Goal: Task Accomplishment & Management: Manage account settings

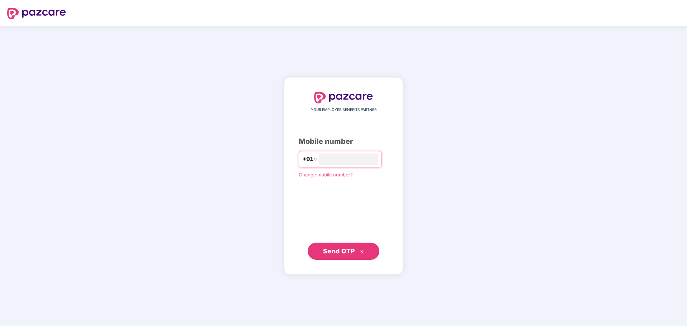
type input "**********"
click at [347, 254] on span "Send OTP" at bounding box center [339, 251] width 32 height 8
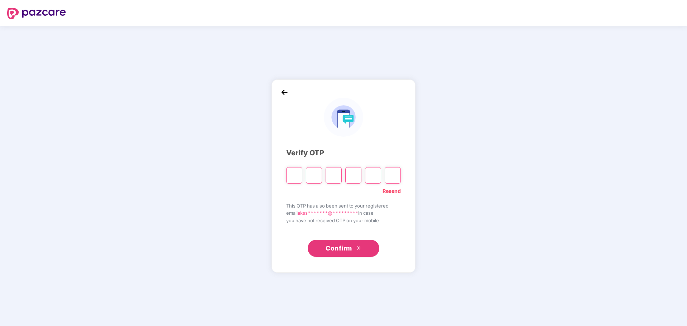
paste input "*"
type input "*"
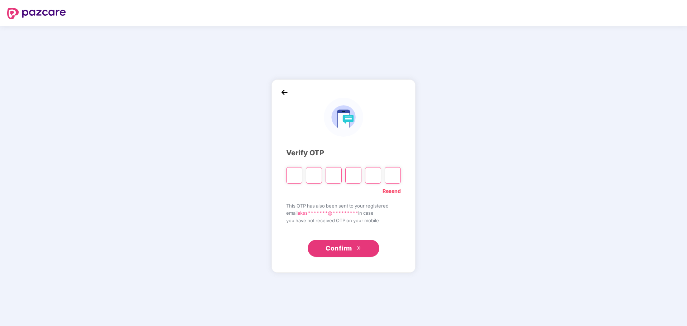
type input "*"
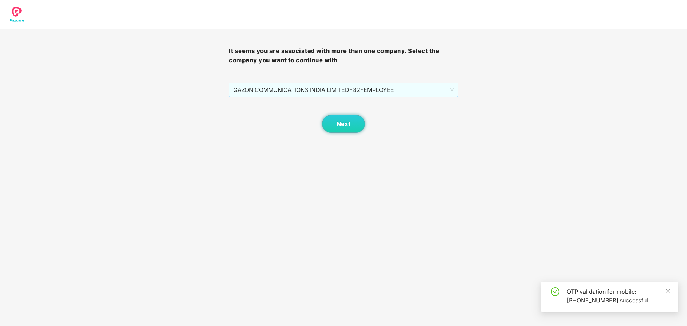
click at [441, 92] on span "GAZON COMMUNICATIONS INDIA LIMITED - 82 - EMPLOYEE" at bounding box center [343, 90] width 220 height 14
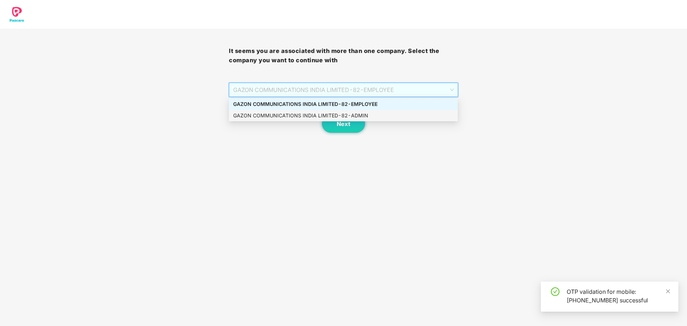
click at [406, 112] on div "GAZON COMMUNICATIONS INDIA LIMITED - 82 - ADMIN" at bounding box center [343, 116] width 220 height 8
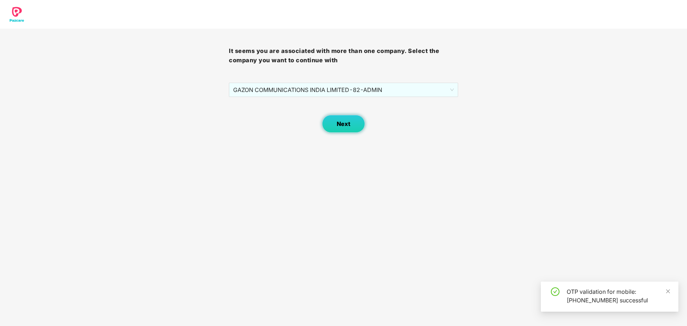
click at [355, 122] on button "Next" at bounding box center [343, 124] width 43 height 18
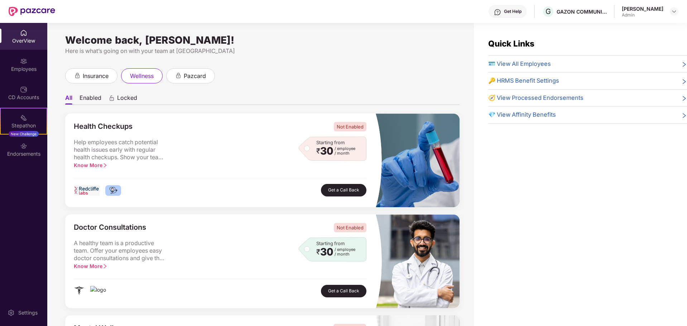
click at [628, 6] on div "[PERSON_NAME]" at bounding box center [643, 8] width 42 height 7
click at [672, 11] on img at bounding box center [674, 12] width 6 height 6
click at [535, 80] on span "🔑 HRMS Benefit Settings" at bounding box center [523, 80] width 71 height 9
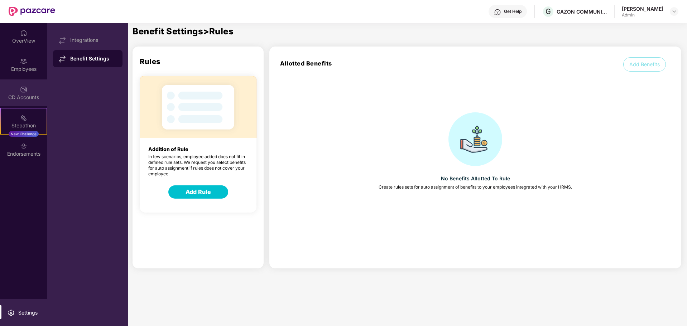
click at [30, 100] on div "CD Accounts" at bounding box center [23, 97] width 47 height 7
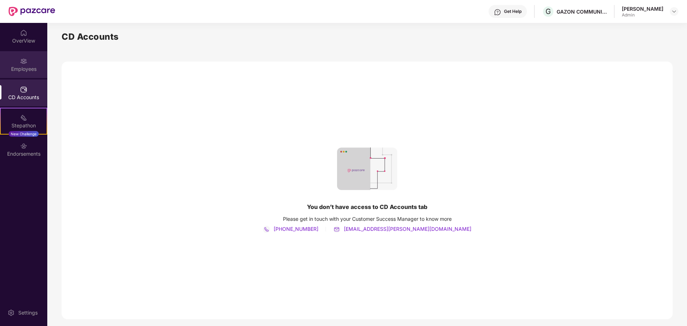
click at [23, 68] on div "Employees" at bounding box center [23, 69] width 47 height 7
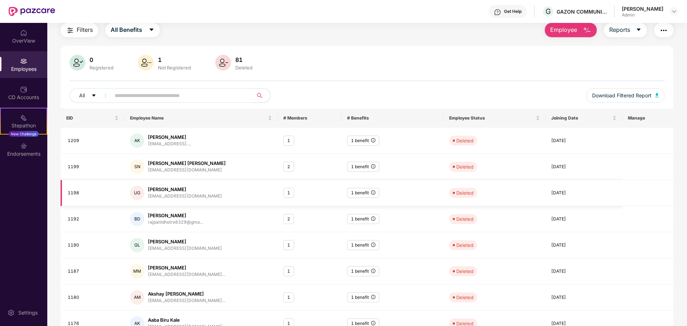
scroll to position [36, 0]
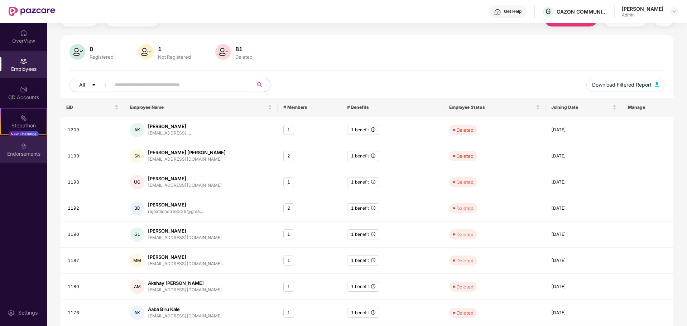
click at [16, 152] on div "Endorsements" at bounding box center [23, 153] width 47 height 7
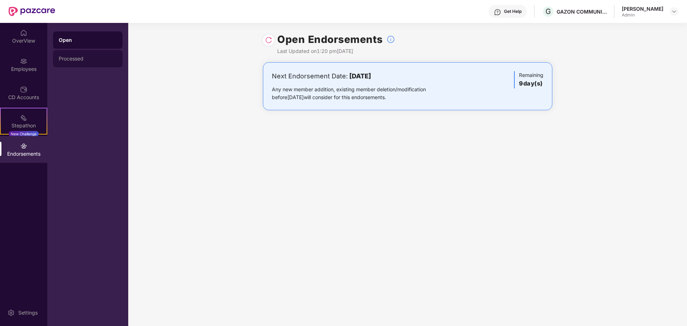
click at [99, 61] on div "Processed" at bounding box center [88, 59] width 58 height 6
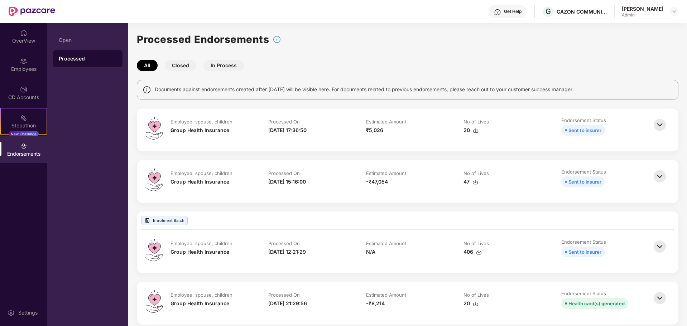
click at [179, 67] on button "Closed" at bounding box center [181, 65] width 32 height 11
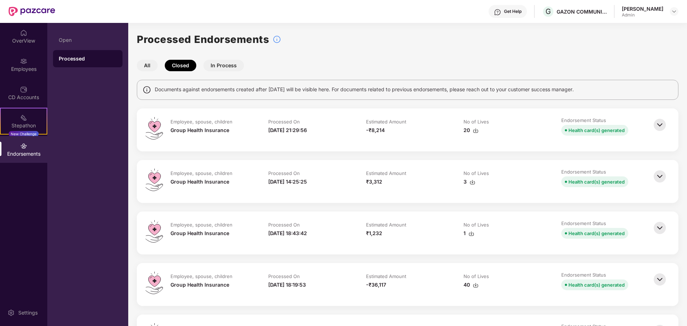
click at [210, 67] on button "In Process" at bounding box center [223, 65] width 40 height 11
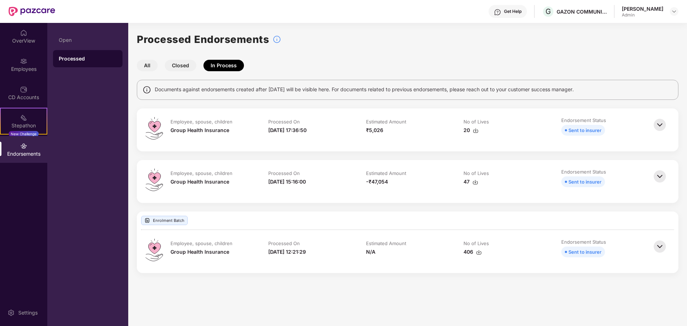
click at [141, 69] on button "All" at bounding box center [147, 65] width 21 height 11
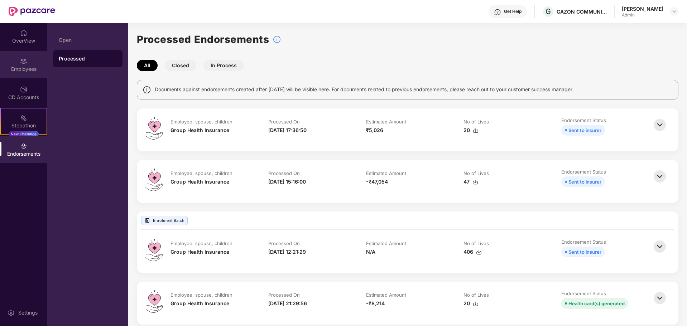
click at [35, 61] on div "Employees" at bounding box center [23, 64] width 47 height 27
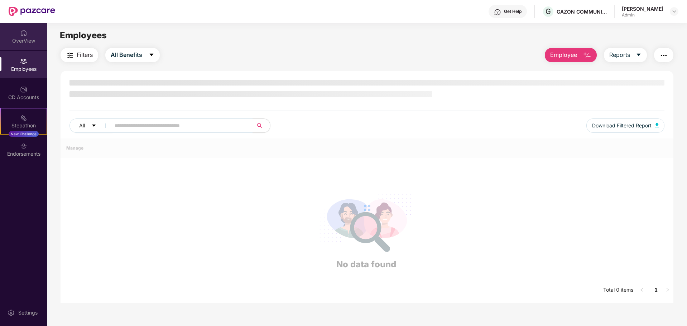
click at [29, 39] on div "OverView" at bounding box center [23, 40] width 47 height 7
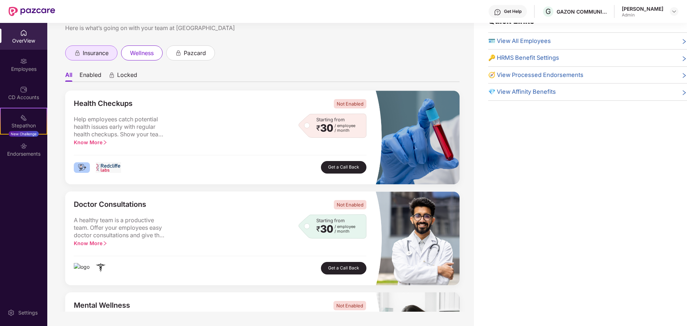
click at [98, 50] on span "insurance" at bounding box center [96, 53] width 26 height 9
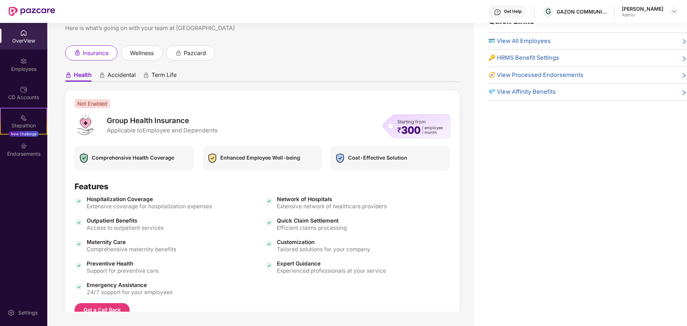
click at [131, 73] on span "Accidental" at bounding box center [121, 76] width 28 height 10
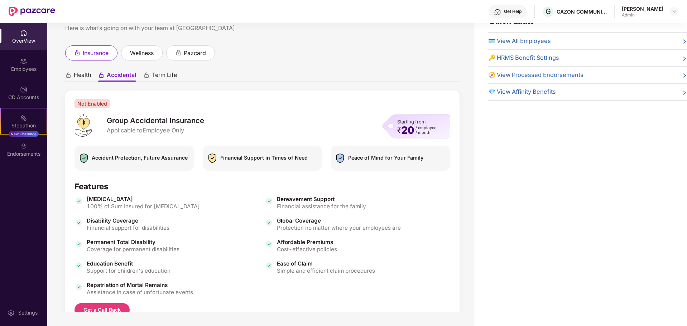
click at [167, 76] on span "Term Life" at bounding box center [164, 76] width 25 height 10
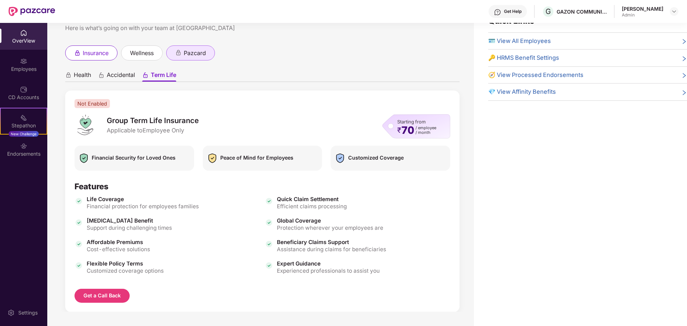
click at [192, 52] on span "pazcard" at bounding box center [195, 53] width 22 height 9
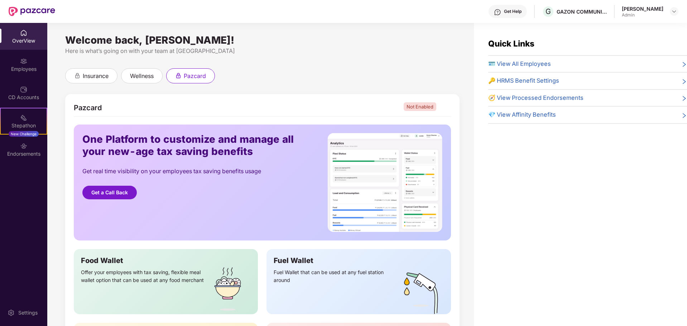
click at [511, 61] on span "🪪 View All Employees" at bounding box center [519, 63] width 63 height 9
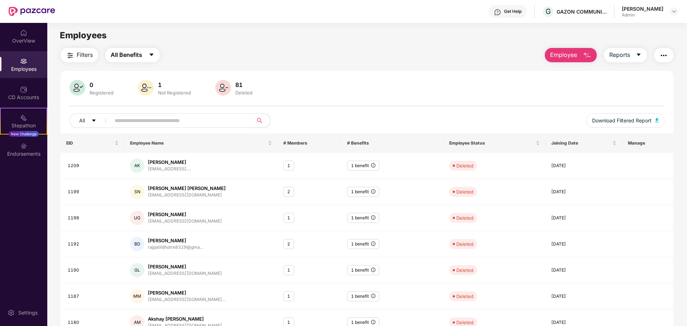
click at [156, 54] on button "All Benefits" at bounding box center [132, 55] width 54 height 14
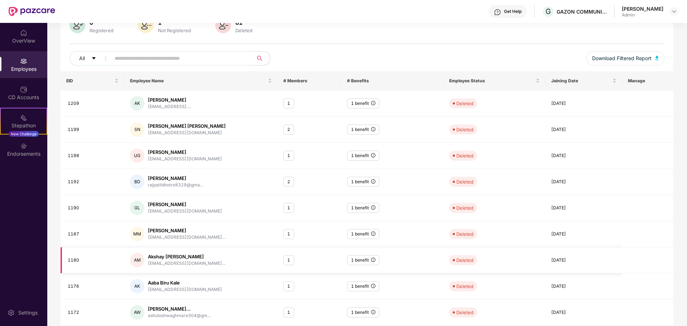
scroll to position [114, 0]
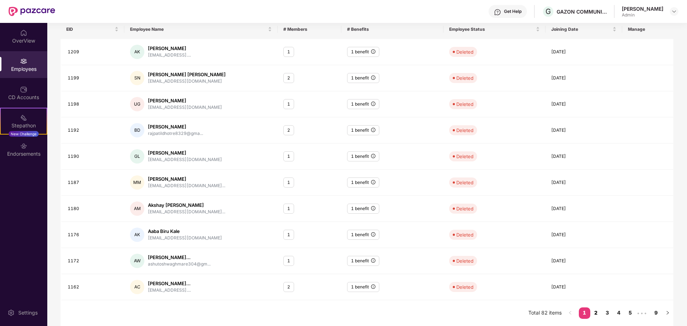
click at [591, 308] on link "2" at bounding box center [595, 313] width 11 height 11
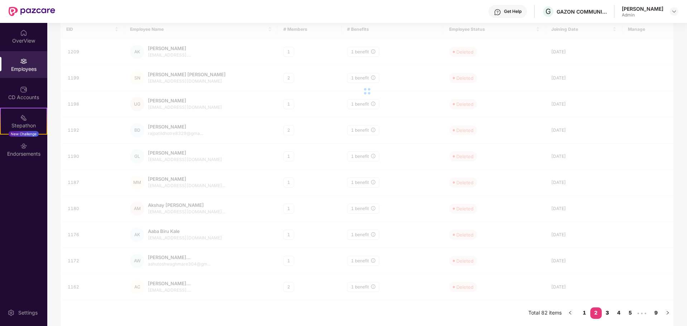
click at [602, 310] on link "3" at bounding box center [607, 313] width 11 height 11
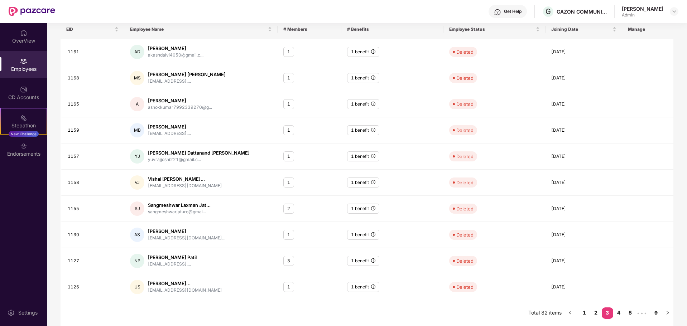
click at [610, 311] on link "3" at bounding box center [607, 313] width 11 height 11
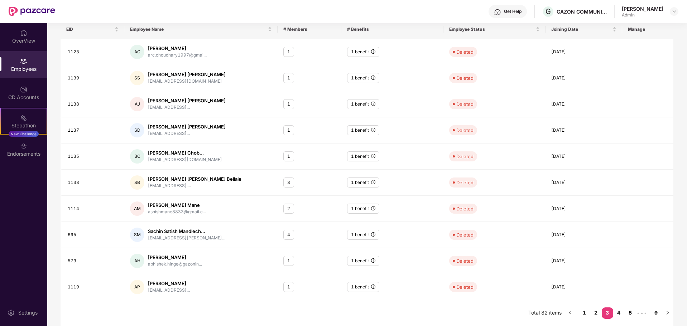
click at [628, 316] on link "5" at bounding box center [630, 313] width 11 height 11
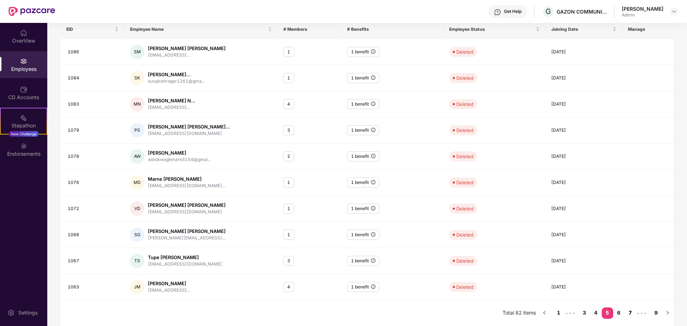
click at [631, 312] on link "7" at bounding box center [630, 313] width 11 height 11
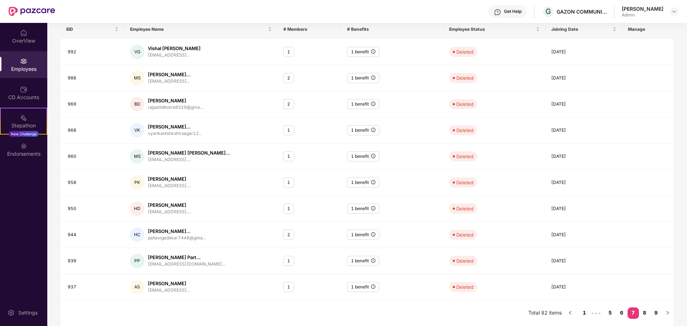
click at [633, 311] on link "7" at bounding box center [633, 313] width 11 height 11
click at [646, 312] on link "8" at bounding box center [644, 313] width 11 height 11
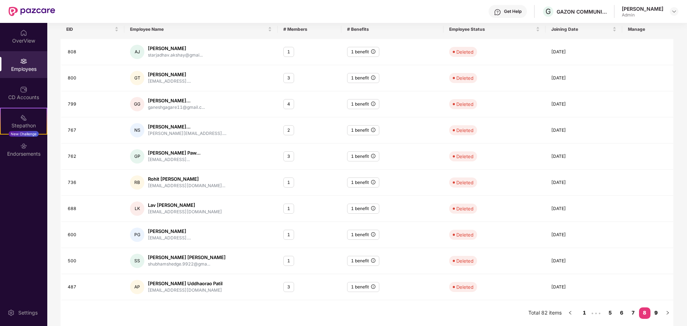
click at [654, 313] on link "9" at bounding box center [655, 313] width 11 height 11
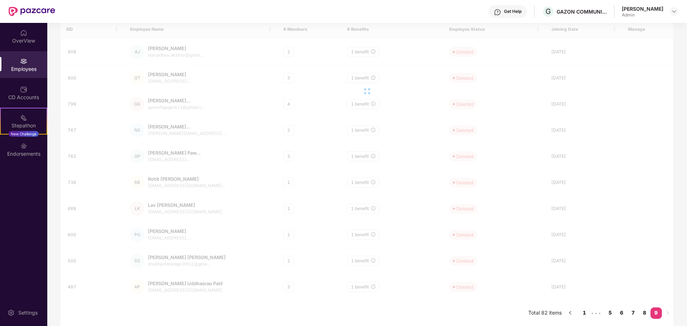
scroll to position [23, 0]
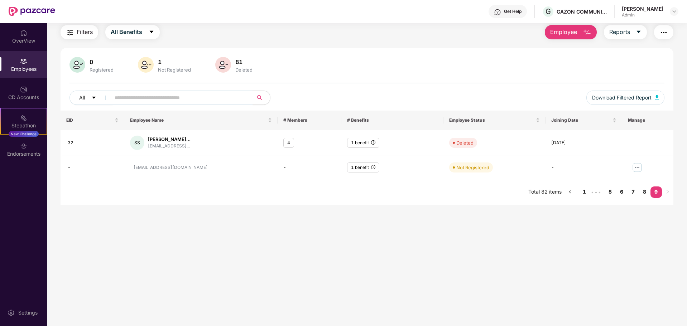
click at [12, 63] on div "Employees" at bounding box center [23, 64] width 47 height 27
click at [37, 69] on div "Employees" at bounding box center [23, 69] width 47 height 7
click at [33, 94] on div "CD Accounts" at bounding box center [23, 97] width 47 height 7
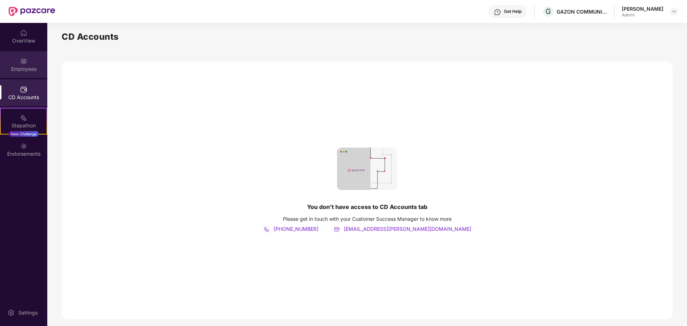
click at [29, 73] on div "Employees" at bounding box center [23, 64] width 47 height 27
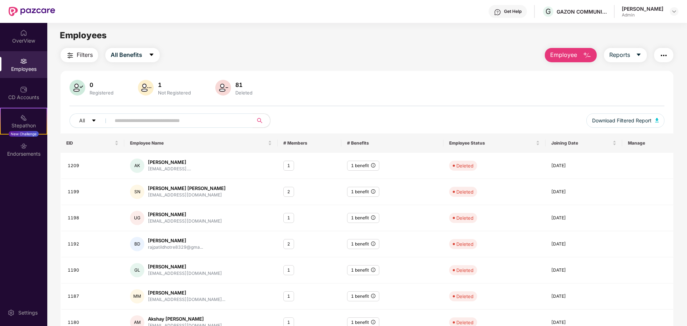
click at [290, 49] on div "Filters All Benefits Employee Reports" at bounding box center [367, 55] width 613 height 14
click at [662, 12] on div "[PERSON_NAME]" at bounding box center [643, 8] width 42 height 7
click at [670, 7] on div at bounding box center [674, 11] width 9 height 9
click at [672, 9] on img at bounding box center [674, 12] width 6 height 6
click at [672, 13] on img at bounding box center [674, 12] width 6 height 6
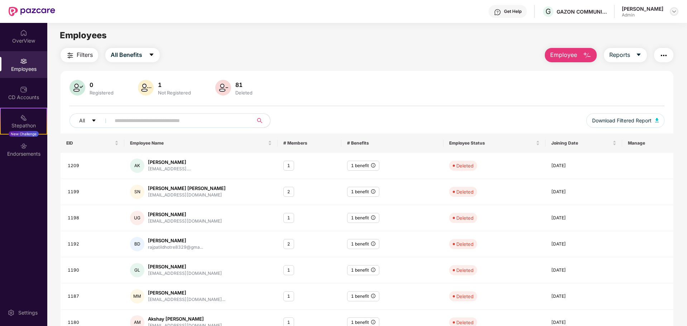
click at [672, 13] on img at bounding box center [674, 12] width 6 height 6
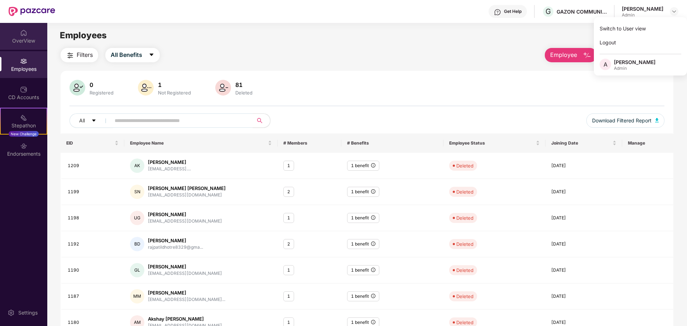
click at [29, 42] on div "OverView" at bounding box center [23, 40] width 47 height 7
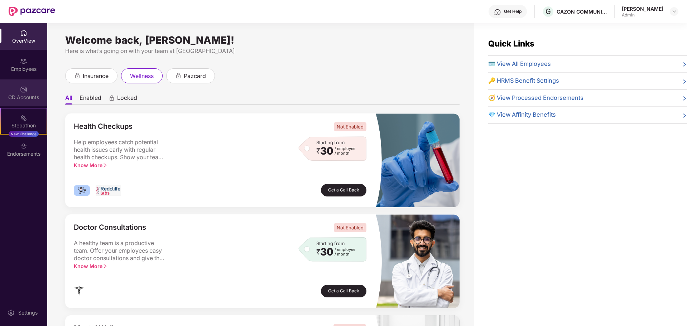
click at [15, 94] on div "CD Accounts" at bounding box center [23, 97] width 47 height 7
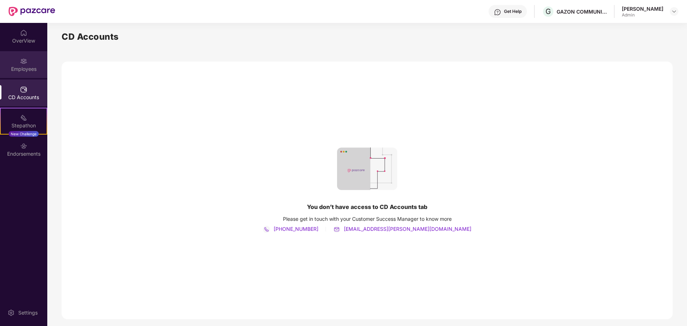
click at [38, 57] on div "Employees" at bounding box center [23, 64] width 47 height 27
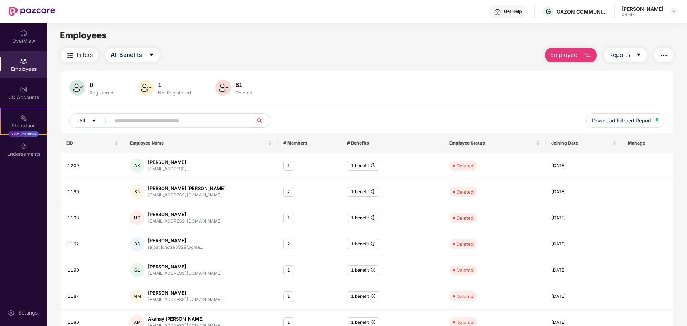
click at [152, 90] on img at bounding box center [146, 88] width 16 height 16
click at [91, 85] on div "0" at bounding box center [101, 84] width 27 height 7
click at [138, 61] on button "All Benefits" at bounding box center [132, 55] width 54 height 14
click at [656, 11] on div "[PERSON_NAME]" at bounding box center [643, 8] width 42 height 7
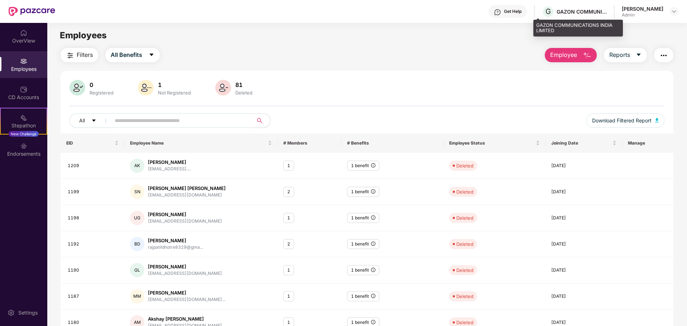
click at [581, 11] on div "GAZON COMMUNICATIONS INDIA LIMITED" at bounding box center [582, 11] width 50 height 7
click at [511, 11] on div "Get Help" at bounding box center [513, 12] width 18 height 6
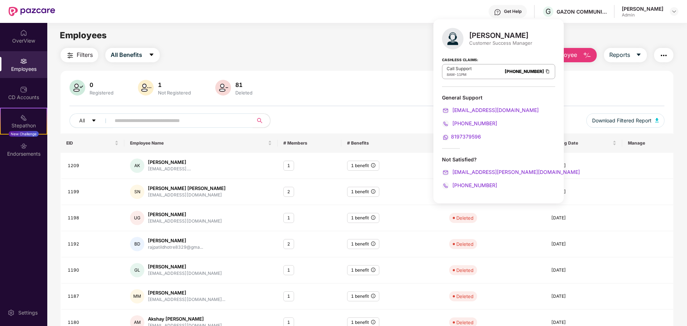
click at [400, 57] on div "Filters All Benefits Employee Reports" at bounding box center [367, 55] width 613 height 14
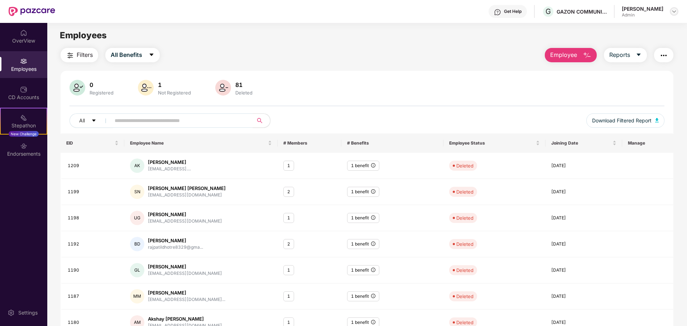
click at [674, 12] on img at bounding box center [674, 12] width 6 height 6
click at [626, 64] on div "[PERSON_NAME]" at bounding box center [635, 62] width 42 height 7
click at [655, 3] on div "Get Help G GAZON COMMUNICATIONS INDIA LIMITED Akshay [PERSON_NAME] Admin" at bounding box center [366, 11] width 623 height 23
click at [673, 11] on img at bounding box center [674, 12] width 6 height 6
click at [634, 27] on div "Switch to User view" at bounding box center [640, 28] width 93 height 14
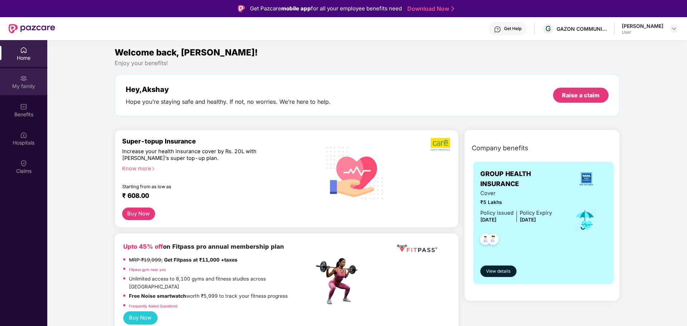
click at [32, 86] on div "My family" at bounding box center [23, 86] width 47 height 7
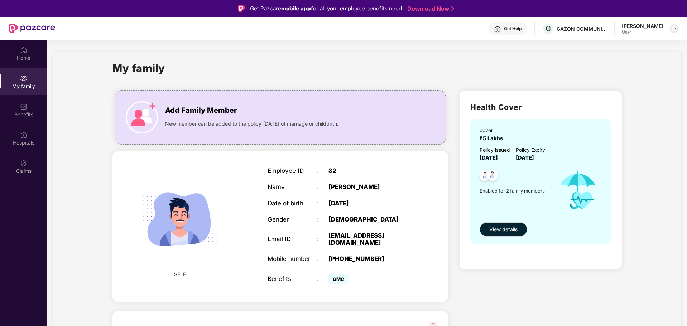
click at [675, 32] on div at bounding box center [674, 28] width 9 height 9
click at [622, 70] on div "User" at bounding box center [635, 72] width 42 height 6
click at [646, 26] on div "[PERSON_NAME]" at bounding box center [643, 26] width 42 height 7
click at [622, 28] on div "[PERSON_NAME]" at bounding box center [643, 26] width 42 height 7
click at [664, 30] on div "[PERSON_NAME] User" at bounding box center [650, 29] width 57 height 13
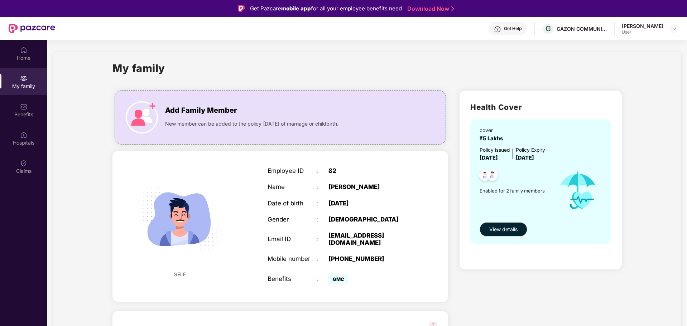
click at [669, 28] on div "[PERSON_NAME] User" at bounding box center [650, 29] width 57 height 13
click at [677, 31] on div at bounding box center [674, 28] width 9 height 9
click at [618, 43] on div "Logout" at bounding box center [640, 46] width 93 height 14
